Goal: Find contact information: Find contact information

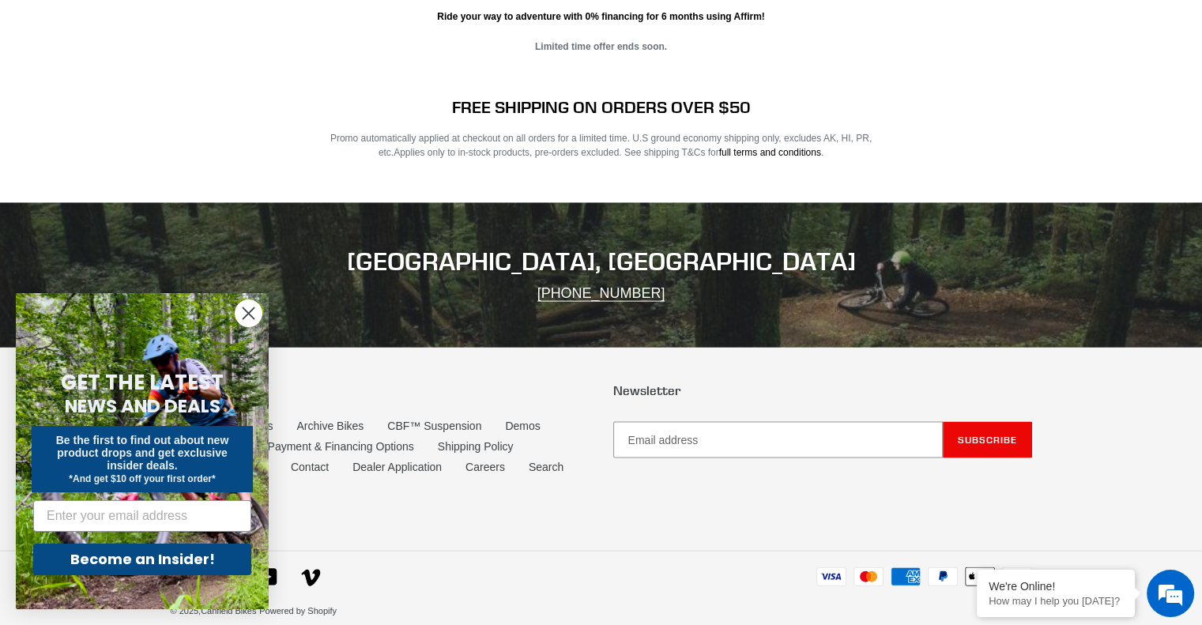
scroll to position [3205, 0]
click at [247, 318] on circle "Close dialog" at bounding box center [248, 313] width 26 height 26
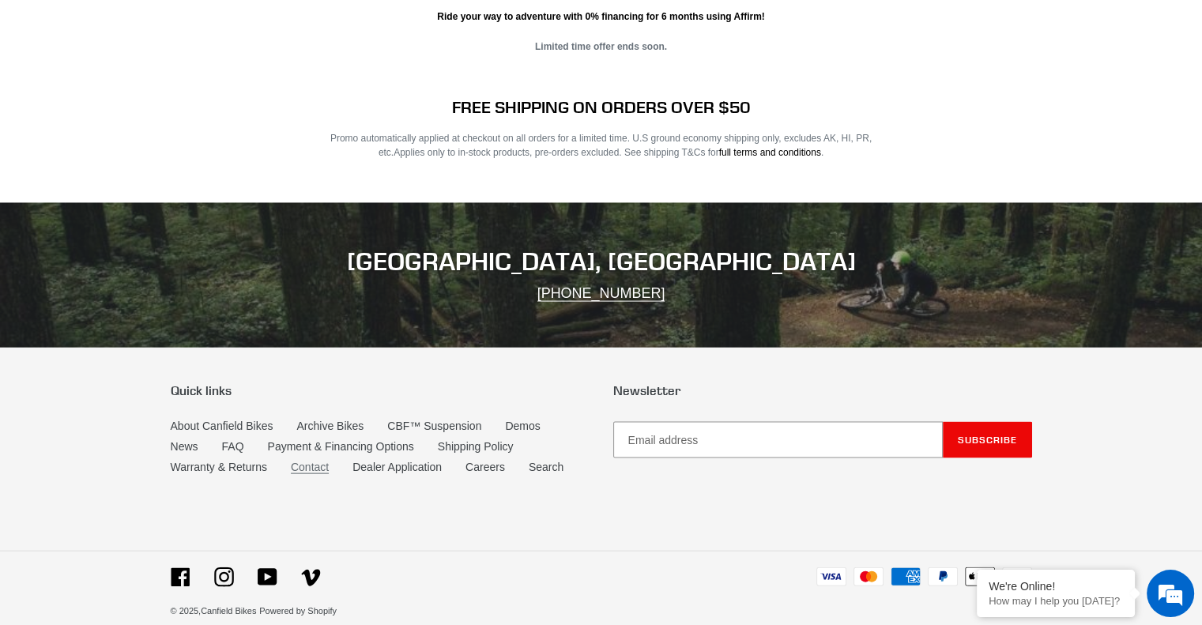
click at [300, 461] on link "Contact" at bounding box center [310, 467] width 38 height 13
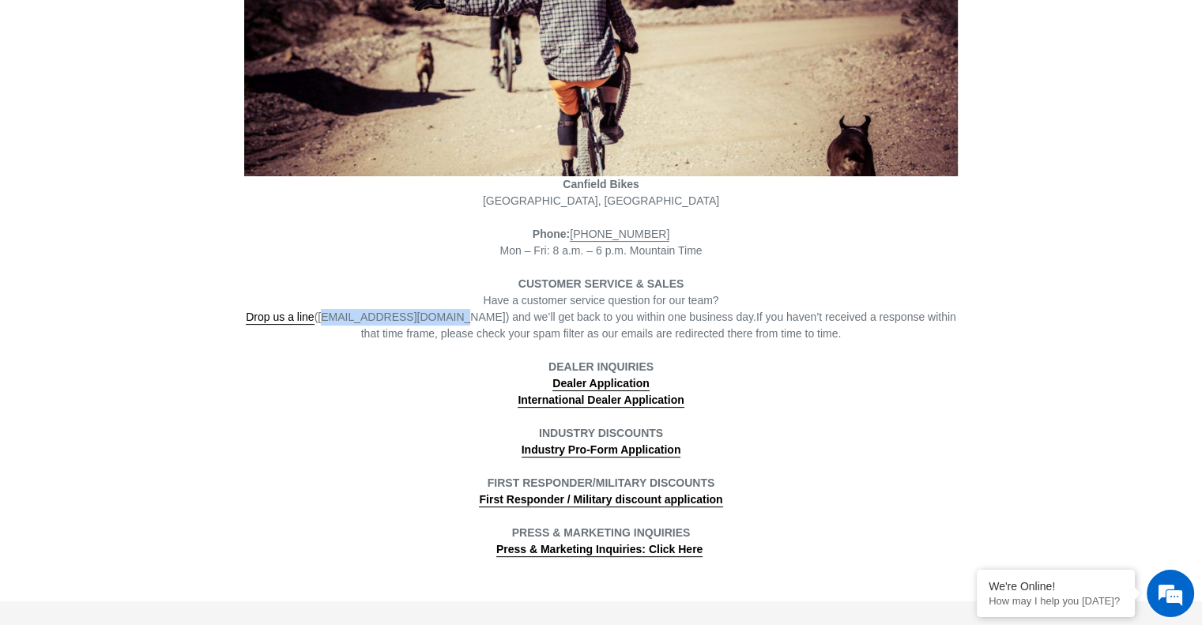
drag, startPoint x: 330, startPoint y: 318, endPoint x: 443, endPoint y: 315, distance: 112.2
click at [443, 315] on span "Drop us a line (info@canfieldbikes.com) and we’ll get back to you within one bu…" at bounding box center [501, 318] width 510 height 14
copy span "info@canfieldbikes.com"
